Goal: Complete application form

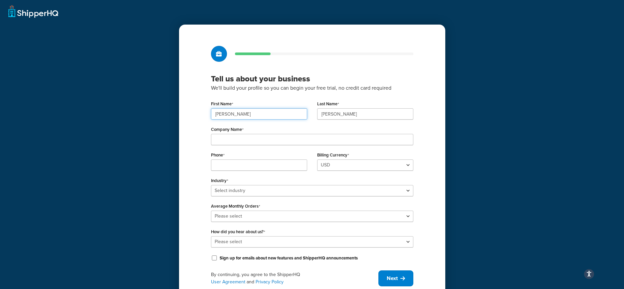
drag, startPoint x: 257, startPoint y: 112, endPoint x: 185, endPoint y: 106, distance: 73.1
click at [185, 106] on div "Tell us about your business We'll build your profile so you can begin your free…" at bounding box center [312, 166] width 266 height 283
type input "Ryan"
drag, startPoint x: 344, startPoint y: 115, endPoint x: 279, endPoint y: 113, distance: 64.5
click at [279, 113] on div "First Name Ryan Last Name Duran" at bounding box center [312, 112] width 212 height 26
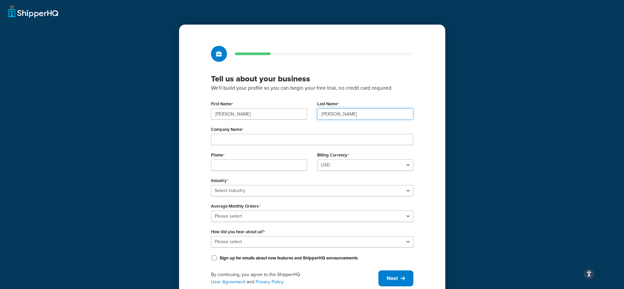
type input "Fralick"
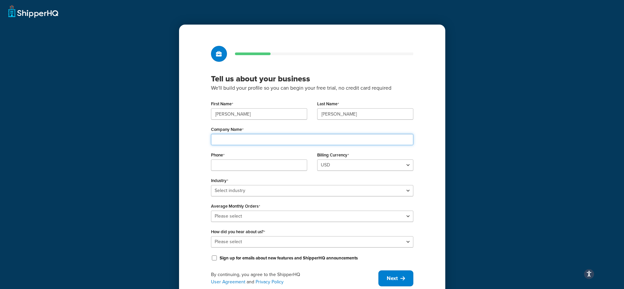
click at [279, 140] on input "Company Name" at bounding box center [312, 139] width 202 height 11
type input "El Famoso"
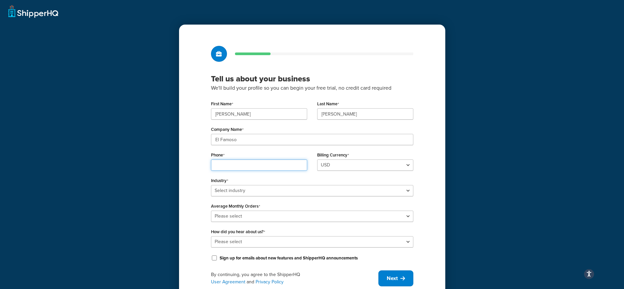
click at [252, 168] on input "Phone" at bounding box center [259, 165] width 96 height 11
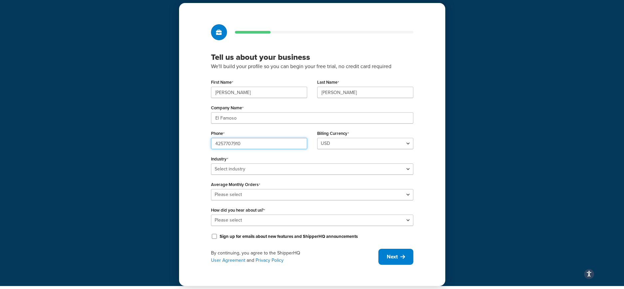
type input "4257707910"
click at [267, 166] on select "Select industry Automotive Adult Agriculture Alcohol, Tobacco & CBD Arts & Craf…" at bounding box center [312, 169] width 202 height 11
select select "25"
click at [211, 164] on select "Select industry Automotive Adult Agriculture Alcohol, Tobacco & CBD Arts & Craf…" at bounding box center [312, 169] width 202 height 11
click at [219, 194] on select "Please select 0-500 501-1,000 1,001-10,000 10,001-20,000 Over 20,000" at bounding box center [312, 194] width 202 height 11
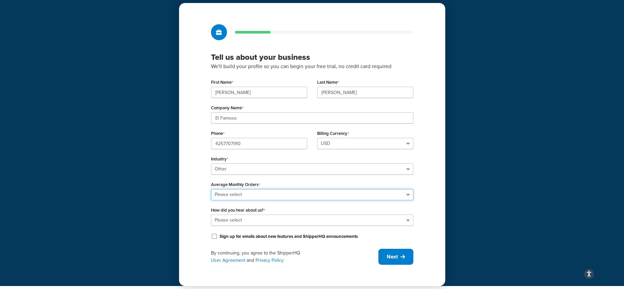
select select "3"
click at [211, 189] on select "Please select 0-500 501-1,000 1,001-10,000 10,001-20,000 Over 20,000" at bounding box center [312, 194] width 202 height 11
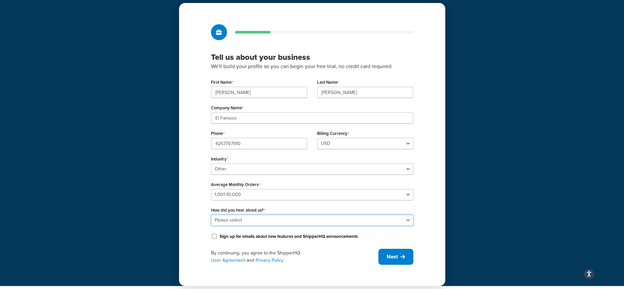
click at [229, 220] on select "Please select Online Search App Store or Marketplace Listing Referred by Agency…" at bounding box center [312, 220] width 202 height 11
click at [226, 221] on select "Please select Online Search App Store or Marketplace Listing Referred by Agency…" at bounding box center [312, 220] width 202 height 11
select select "10"
click at [211, 215] on select "Please select Online Search App Store or Marketplace Listing Referred by Agency…" at bounding box center [312, 220] width 202 height 11
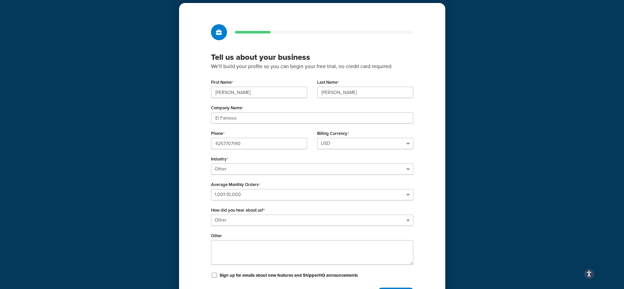
click at [197, 231] on div "Tell us about your business We'll build your profile so you can begin your free…" at bounding box center [312, 164] width 266 height 322
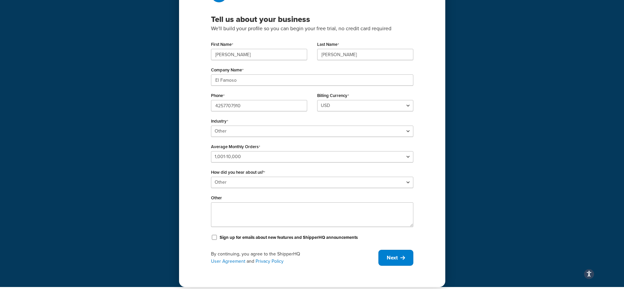
scroll to position [64, 0]
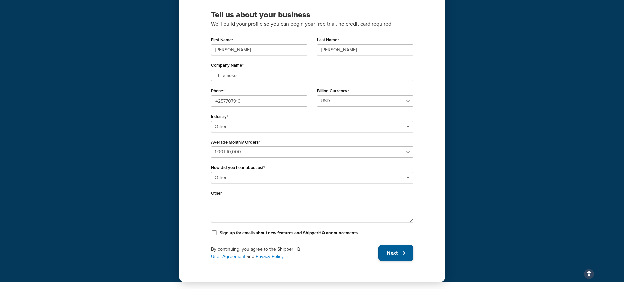
click at [392, 255] on span "Next" at bounding box center [391, 253] width 11 height 7
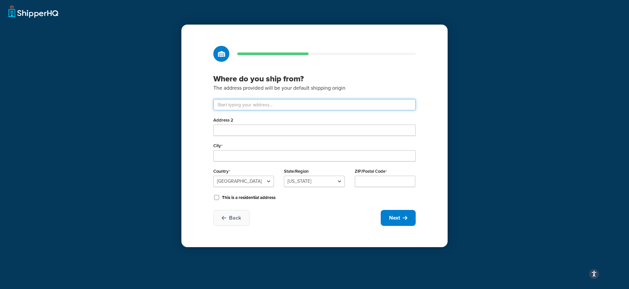
click at [250, 106] on input "text" at bounding box center [314, 104] width 202 height 11
click at [238, 133] on input "Address 2" at bounding box center [314, 130] width 202 height 11
click at [241, 104] on input "text" at bounding box center [314, 104] width 202 height 11
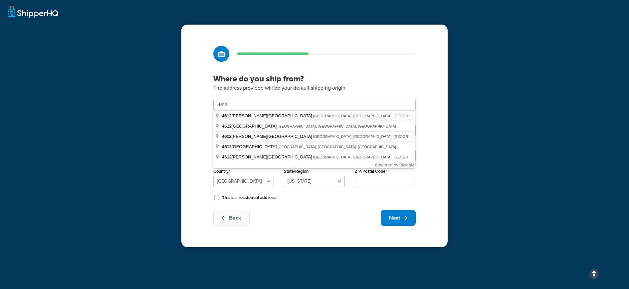
type input "4612 Burleson Rd"
type input "Austin"
select select "43"
type input "78744"
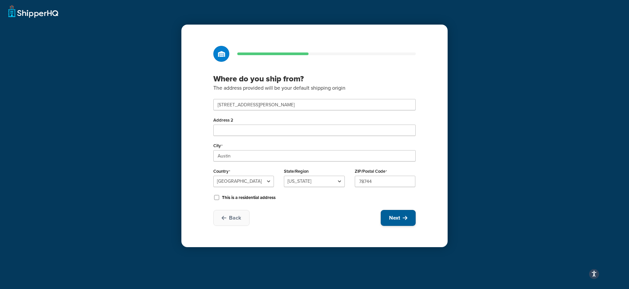
click at [400, 219] on button "Next" at bounding box center [397, 218] width 35 height 16
select select "1"
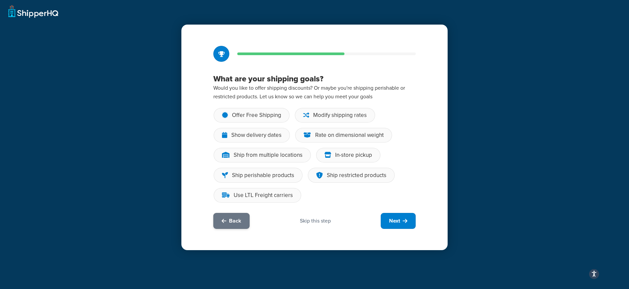
click at [240, 221] on span "Back" at bounding box center [235, 220] width 12 height 7
select select "43"
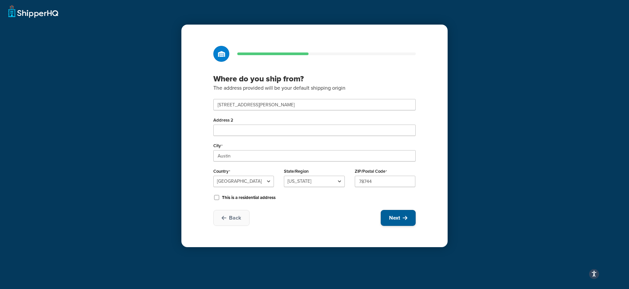
click at [395, 217] on span "Next" at bounding box center [394, 217] width 11 height 7
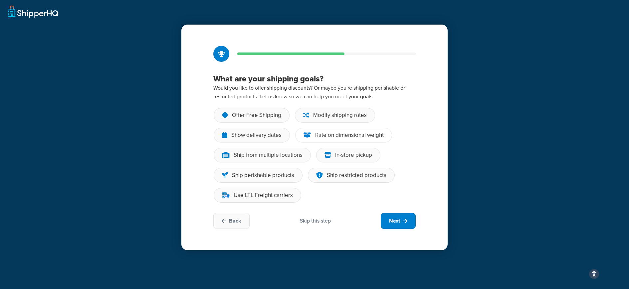
click at [348, 135] on div "Rate on dimensional weight" at bounding box center [349, 135] width 69 height 7
click at [0, 0] on input "Rate on dimensional weight" at bounding box center [0, 0] width 0 height 0
click at [339, 116] on div "Modify shipping rates" at bounding box center [340, 115] width 54 height 7
click at [0, 0] on input "Modify shipping rates" at bounding box center [0, 0] width 0 height 0
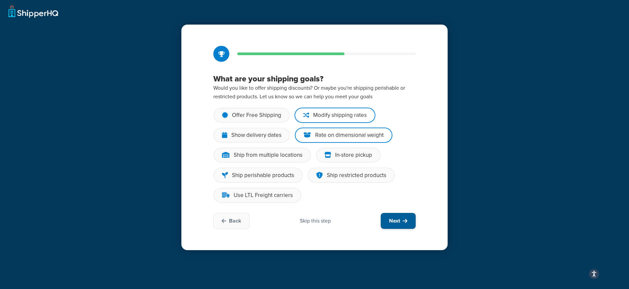
click at [392, 222] on span "Next" at bounding box center [394, 220] width 11 height 7
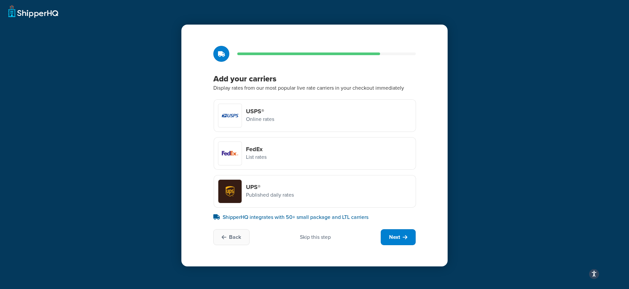
click at [314, 239] on div "Skip this step" at bounding box center [315, 237] width 31 height 7
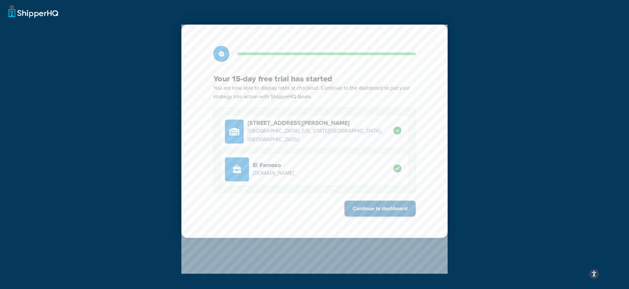
click at [370, 210] on button "Continue to dashboard" at bounding box center [379, 209] width 71 height 16
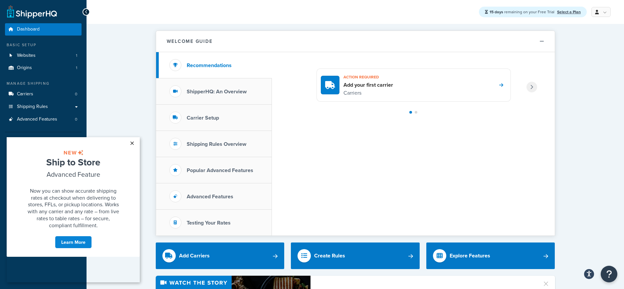
click at [132, 143] on link "×" at bounding box center [132, 143] width 12 height 12
